Goal: Transaction & Acquisition: Purchase product/service

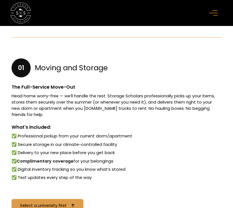
scroll to position [372, 0]
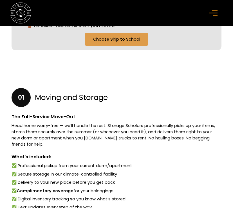
click at [215, 19] on div "menu" at bounding box center [214, 13] width 17 height 17
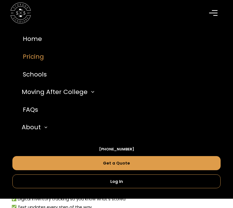
click at [34, 54] on link "Pricing" at bounding box center [116, 57] width 208 height 18
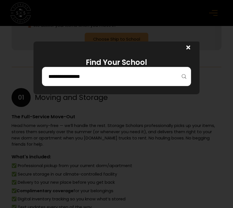
click at [95, 81] on input "search" at bounding box center [116, 77] width 137 height 10
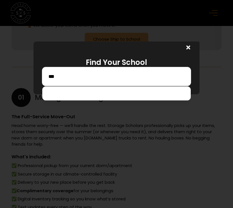
scroll to position [0, 0]
type input "*"
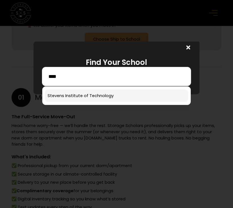
type input "****"
click at [99, 91] on link at bounding box center [117, 95] width 144 height 12
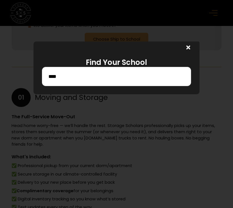
click at [102, 99] on div at bounding box center [116, 104] width 233 height 208
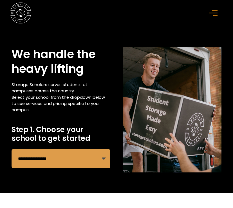
click at [211, 15] on icon "menu" at bounding box center [213, 13] width 8 height 6
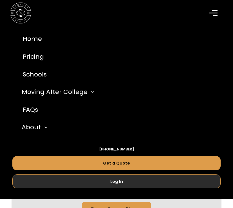
scroll to position [83, 0]
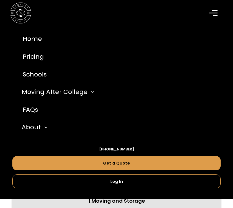
click at [217, 8] on div "menu" at bounding box center [214, 13] width 10 height 10
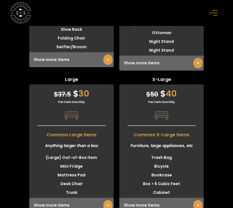
scroll to position [1929, 0]
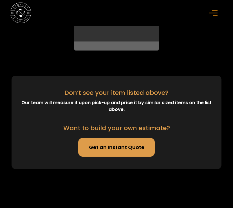
scroll to position [2219, 0]
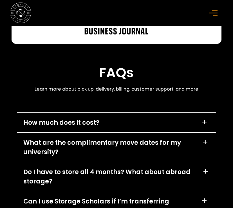
scroll to position [3253, 0]
